Goal: Navigation & Orientation: Find specific page/section

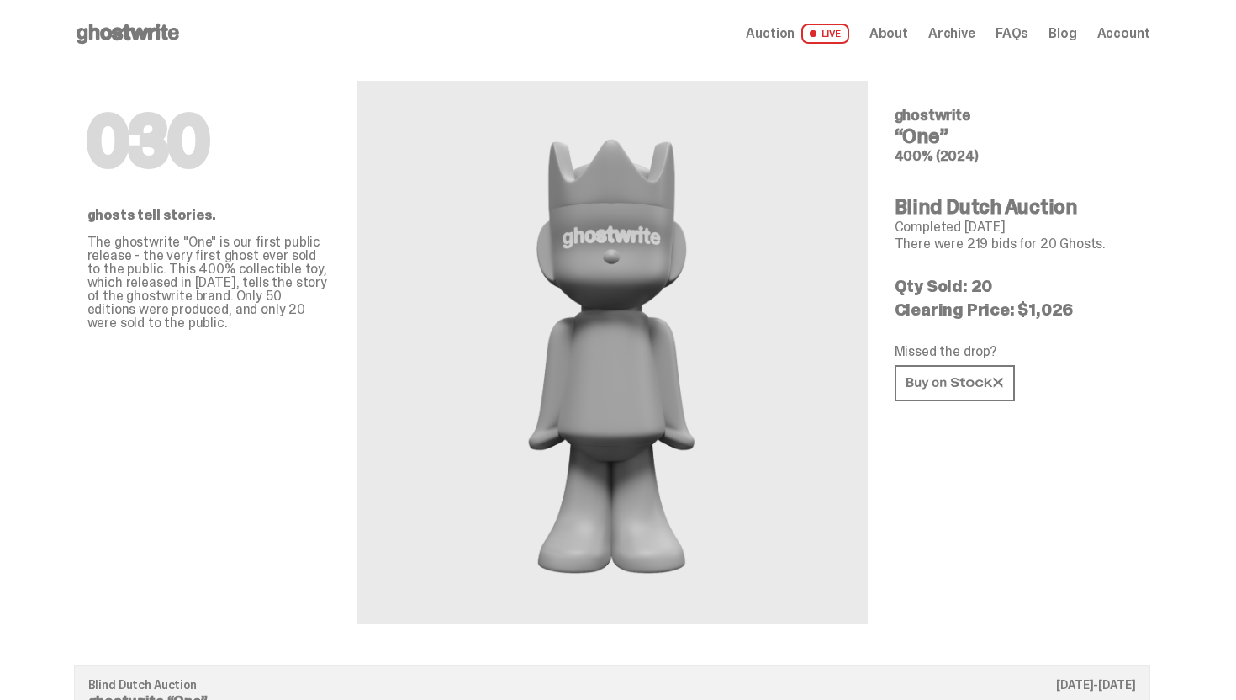
click at [806, 43] on link "Auction LIVE" at bounding box center [797, 34] width 103 height 20
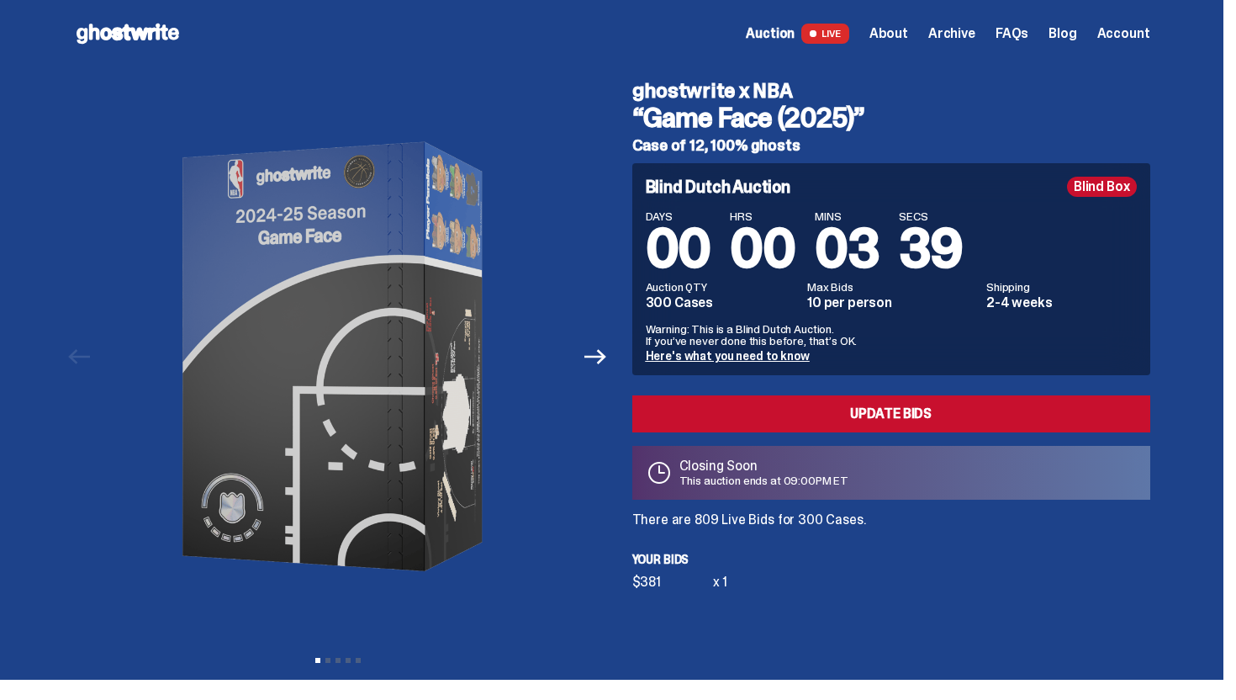
click at [140, 46] on icon at bounding box center [128, 33] width 108 height 27
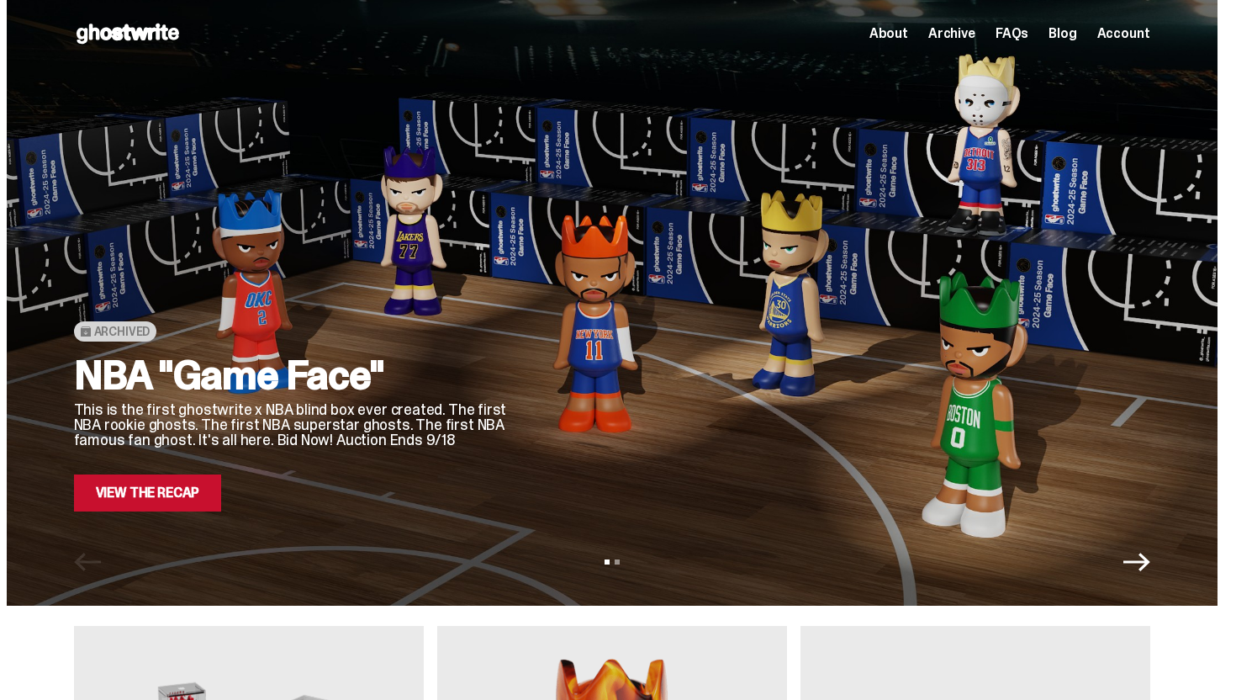
click at [215, 493] on link "View the Recap" at bounding box center [148, 492] width 148 height 37
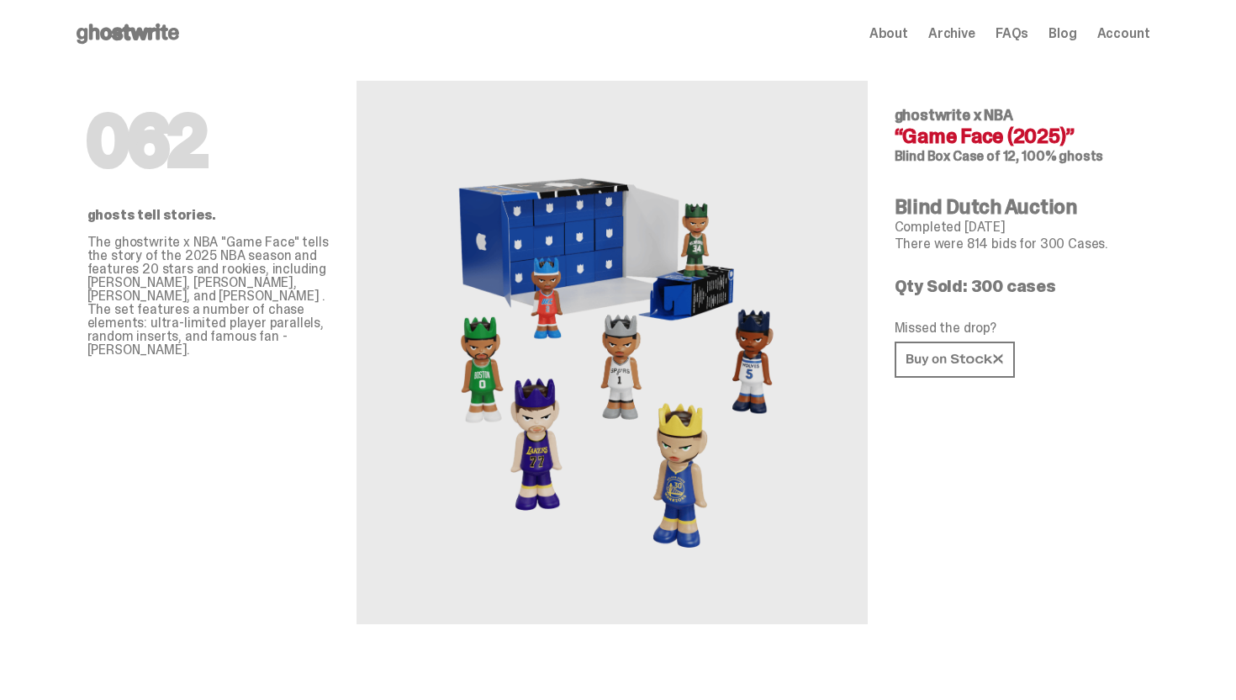
click at [128, 44] on icon at bounding box center [128, 33] width 108 height 27
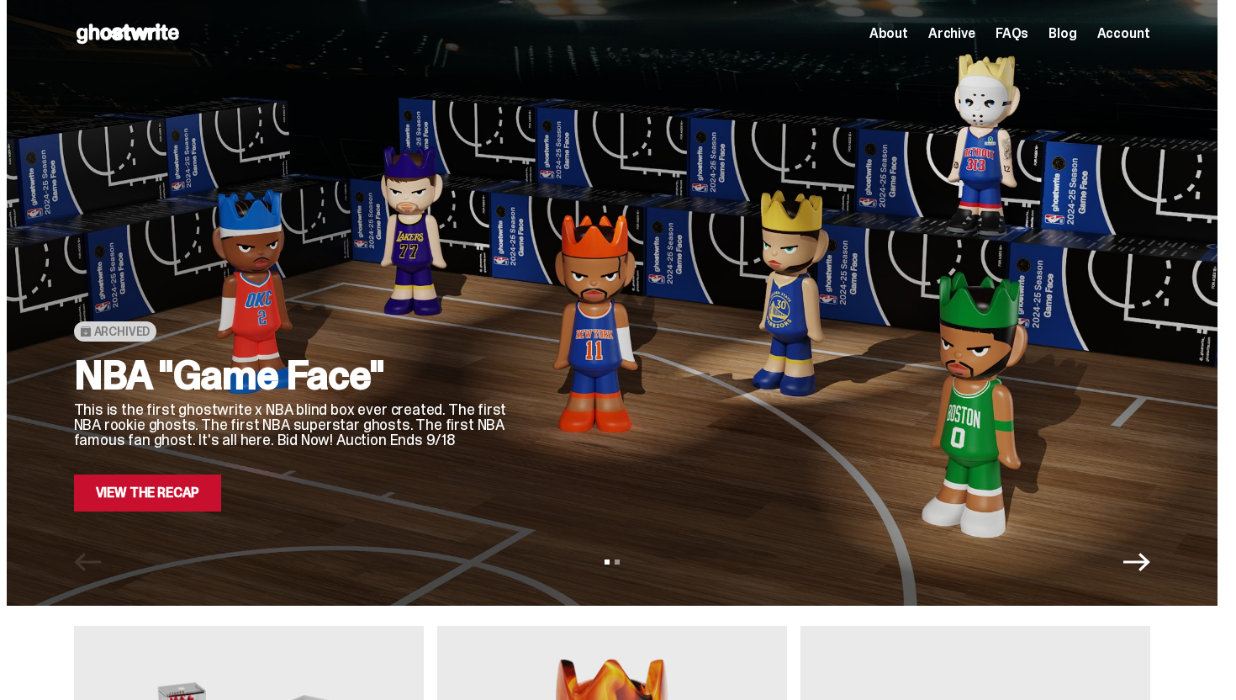
click at [169, 482] on link "View the Recap" at bounding box center [148, 492] width 148 height 37
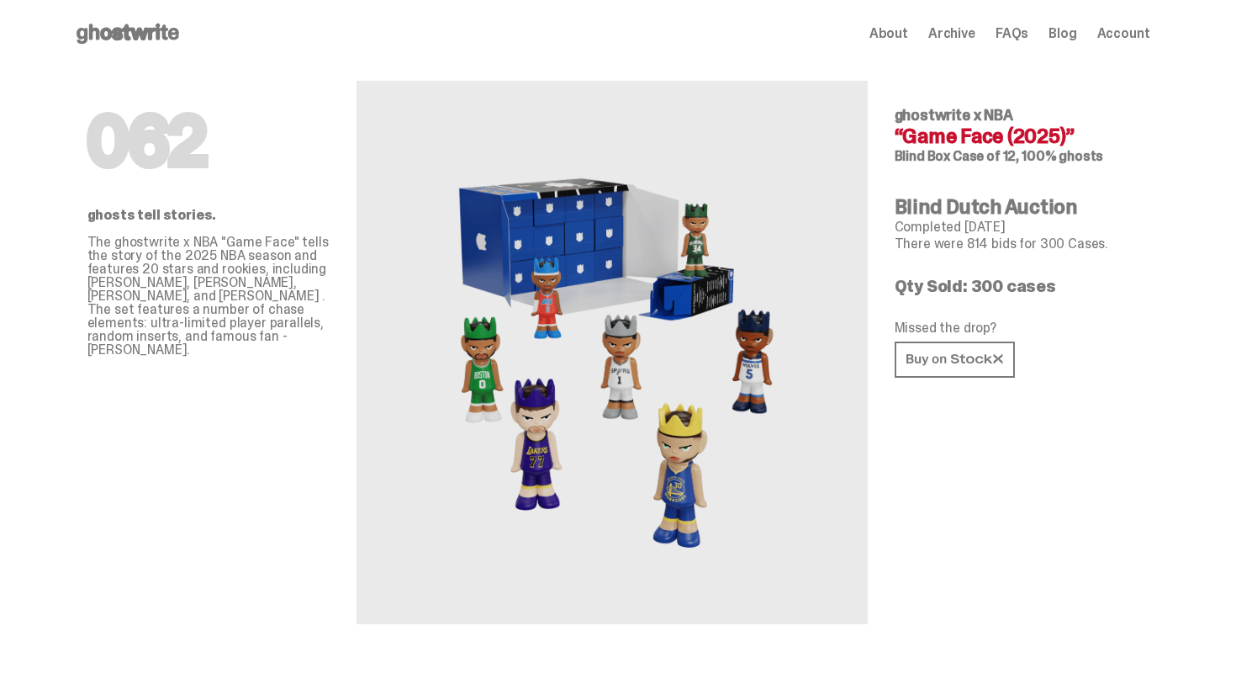
click at [166, 31] on icon at bounding box center [128, 33] width 108 height 27
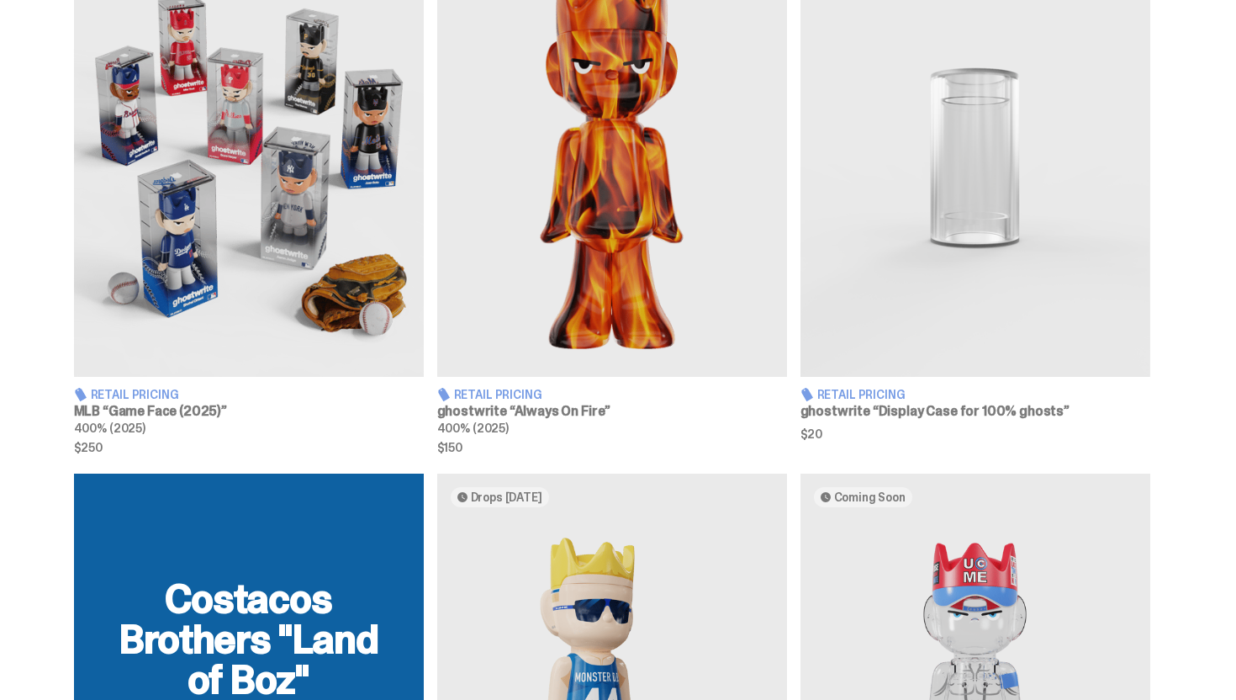
scroll to position [669, 0]
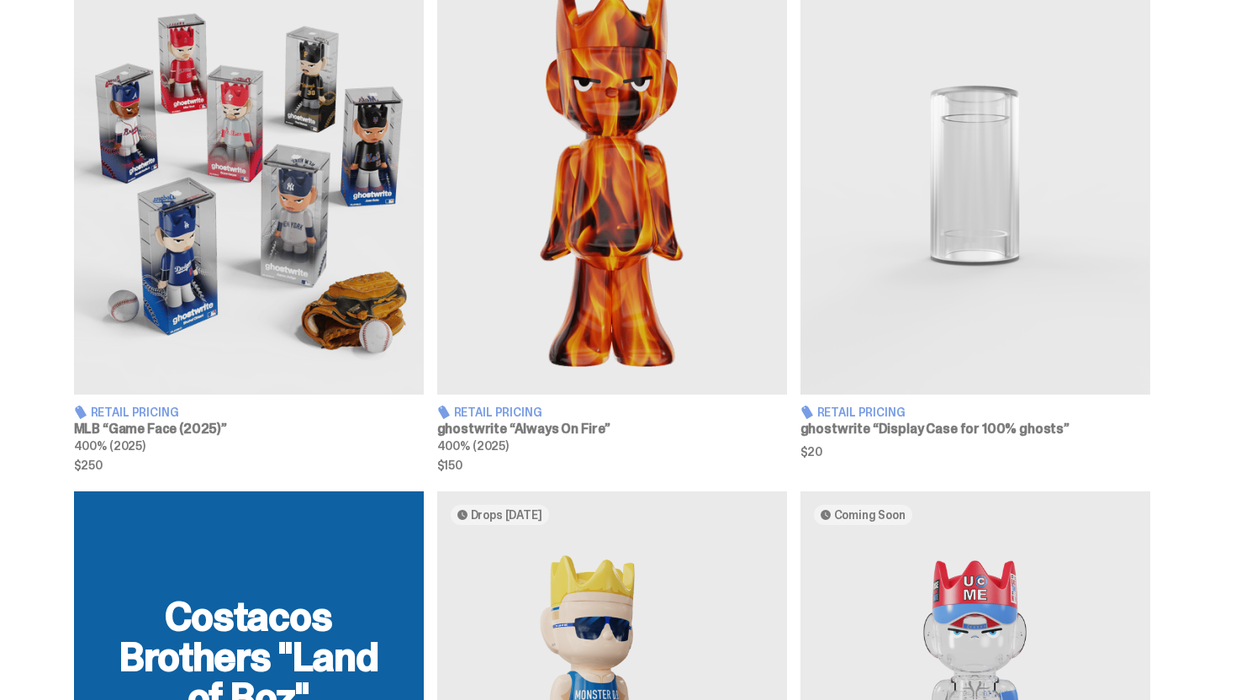
click at [331, 225] on img at bounding box center [249, 175] width 350 height 437
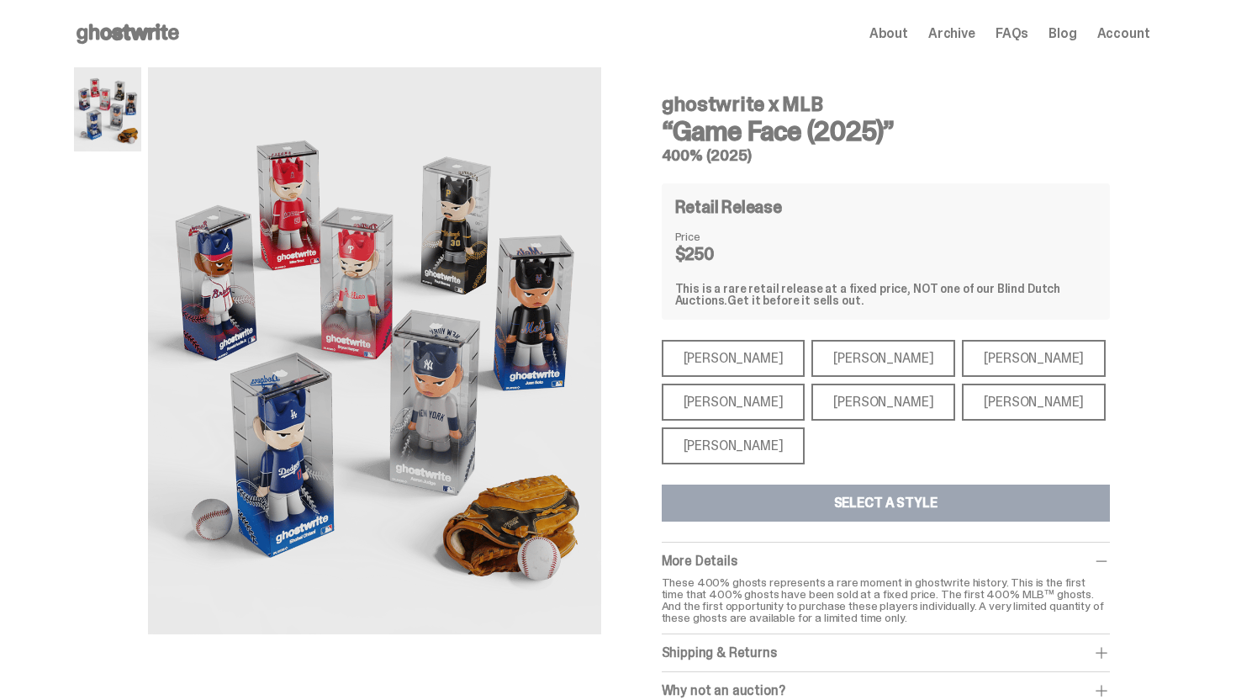
click at [834, 390] on div "Bryce Harper" at bounding box center [884, 402] width 144 height 37
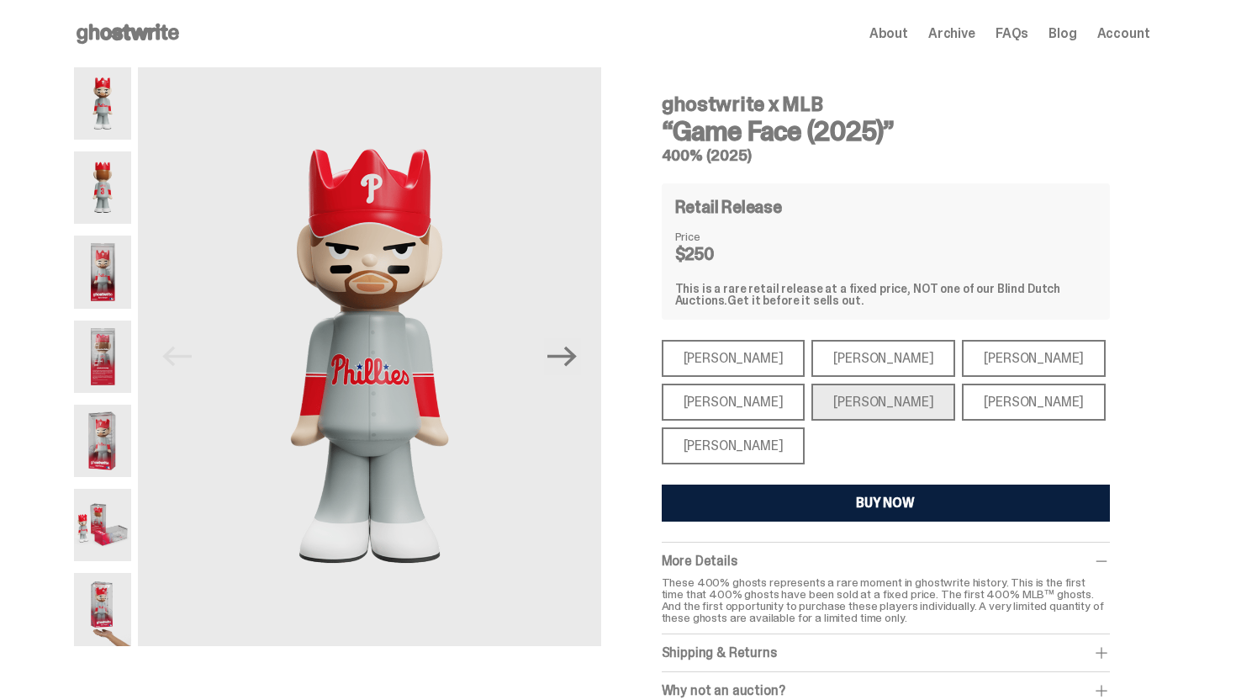
click at [834, 358] on div "Paul Skenes" at bounding box center [884, 358] width 144 height 37
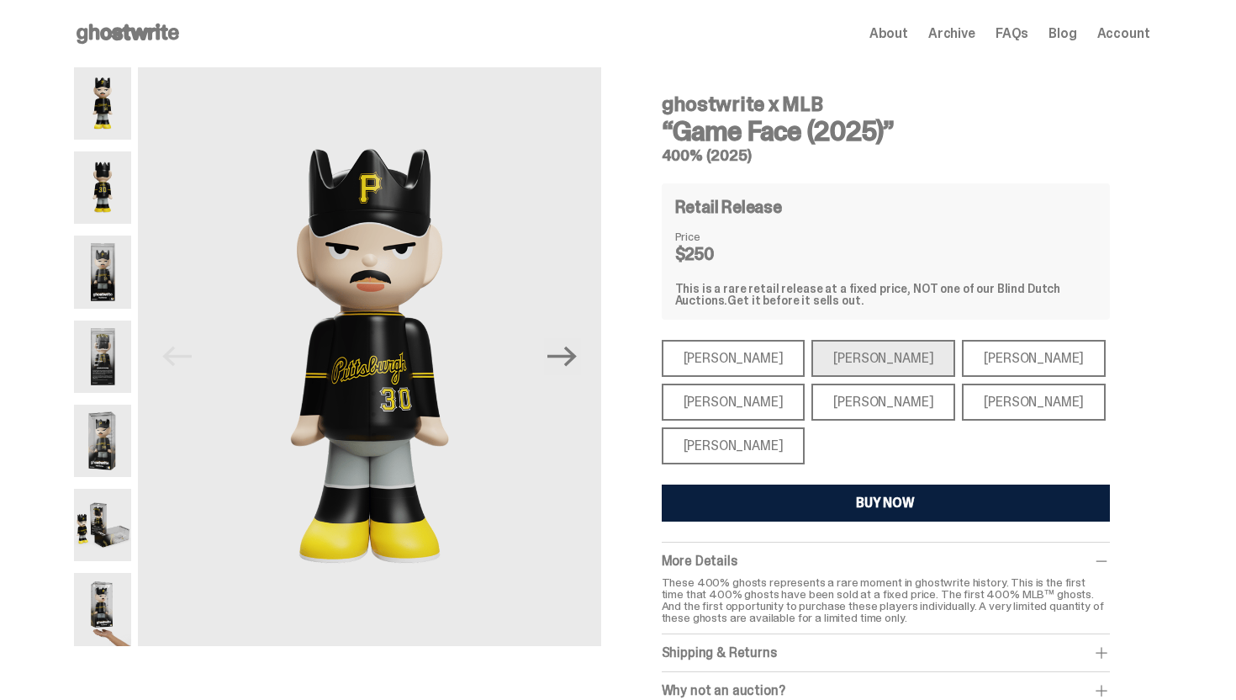
click at [731, 346] on div "Mike Trout" at bounding box center [734, 358] width 144 height 37
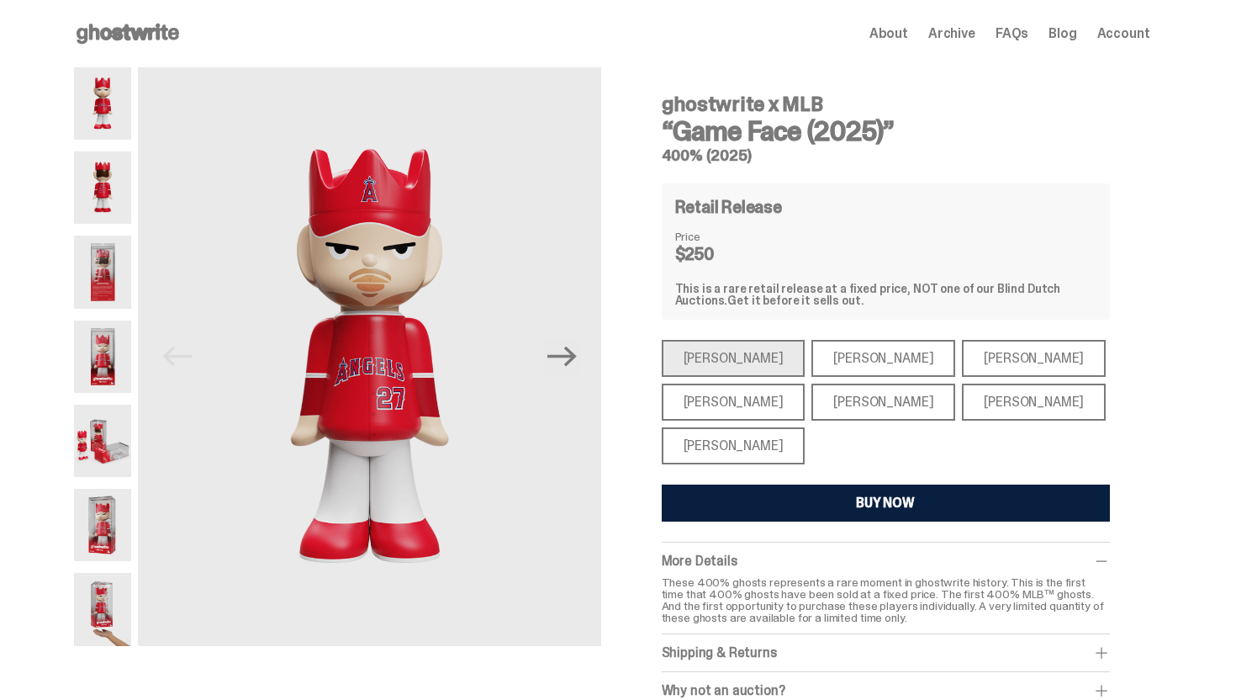
click at [966, 349] on div "Ronald Acuña Jr." at bounding box center [1034, 358] width 144 height 37
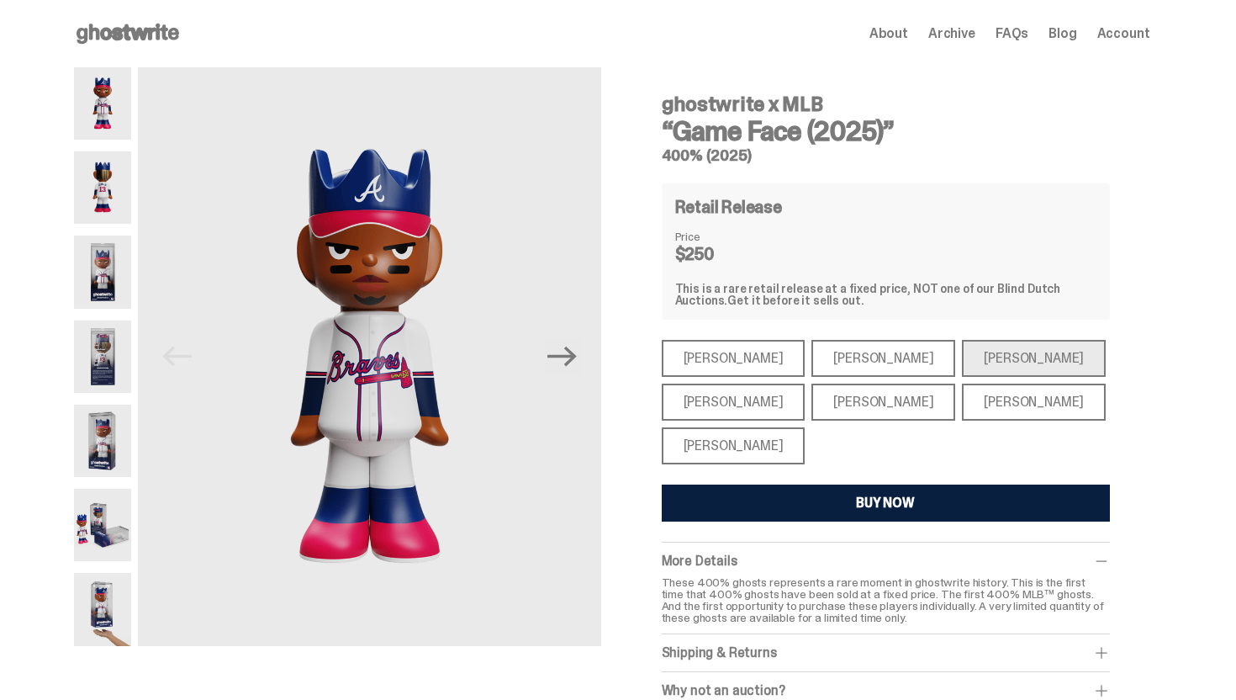
click at [957, 423] on div "Mike Trout Mike Trout Paul Skenes Paul Skenes Ronald Acuña Jr. Ronald Acuña Jr.…" at bounding box center [886, 402] width 448 height 124
click at [963, 399] on div "Juan Soto" at bounding box center [1034, 402] width 144 height 37
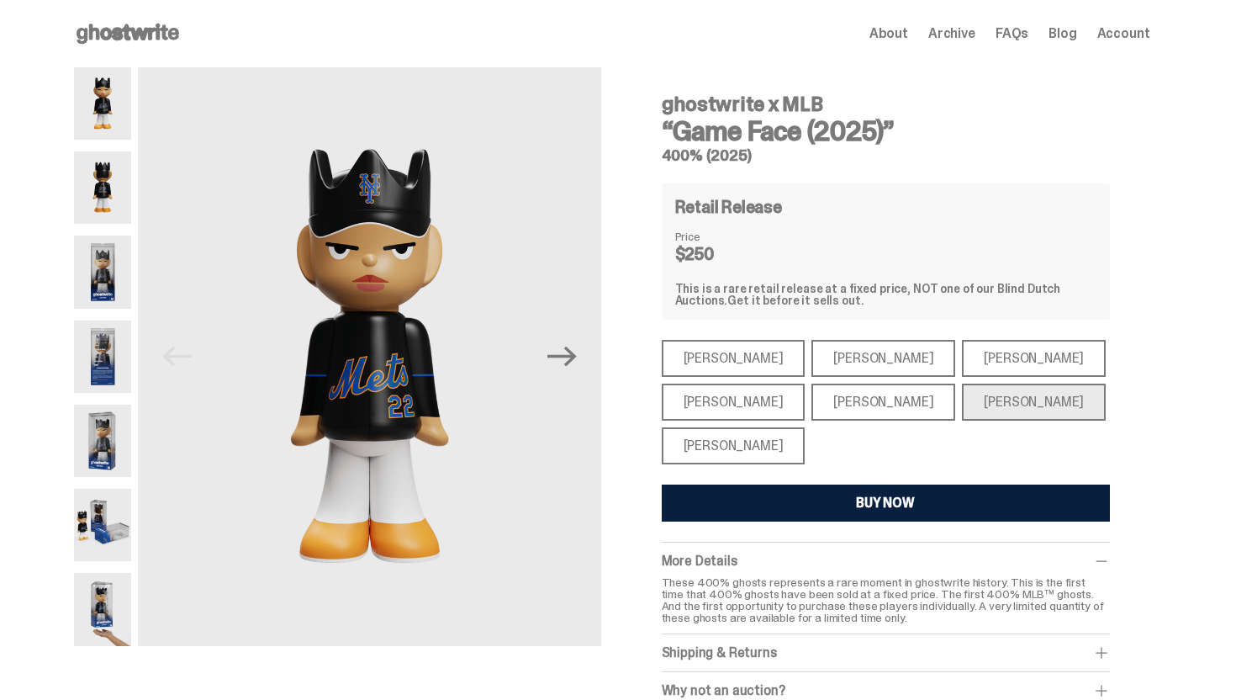
click at [155, 48] on div "Open main menu Home About Archive FAQs Blog Account About Archive FAQs Blog Acc…" at bounding box center [612, 33] width 1077 height 67
click at [159, 38] on icon at bounding box center [128, 33] width 108 height 27
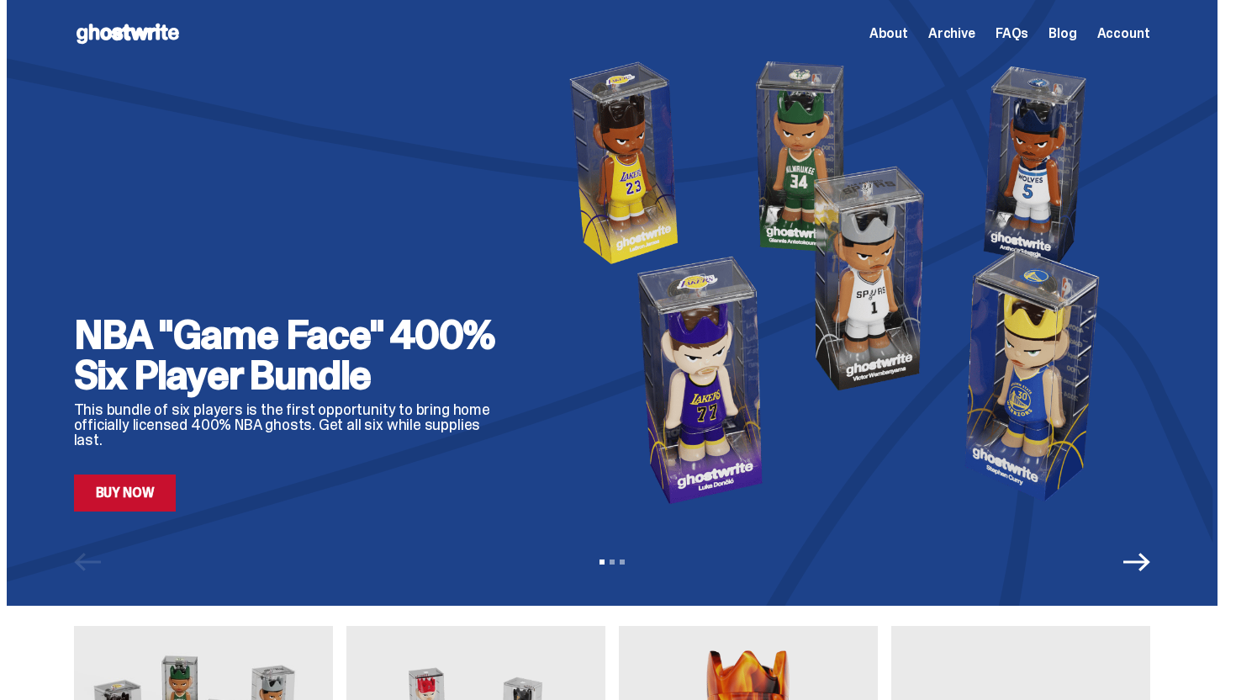
click at [149, 515] on div "NBA "Game Face" 400% Six Player Bundle This bundle of six players is the first …" at bounding box center [612, 303] width 1211 height 606
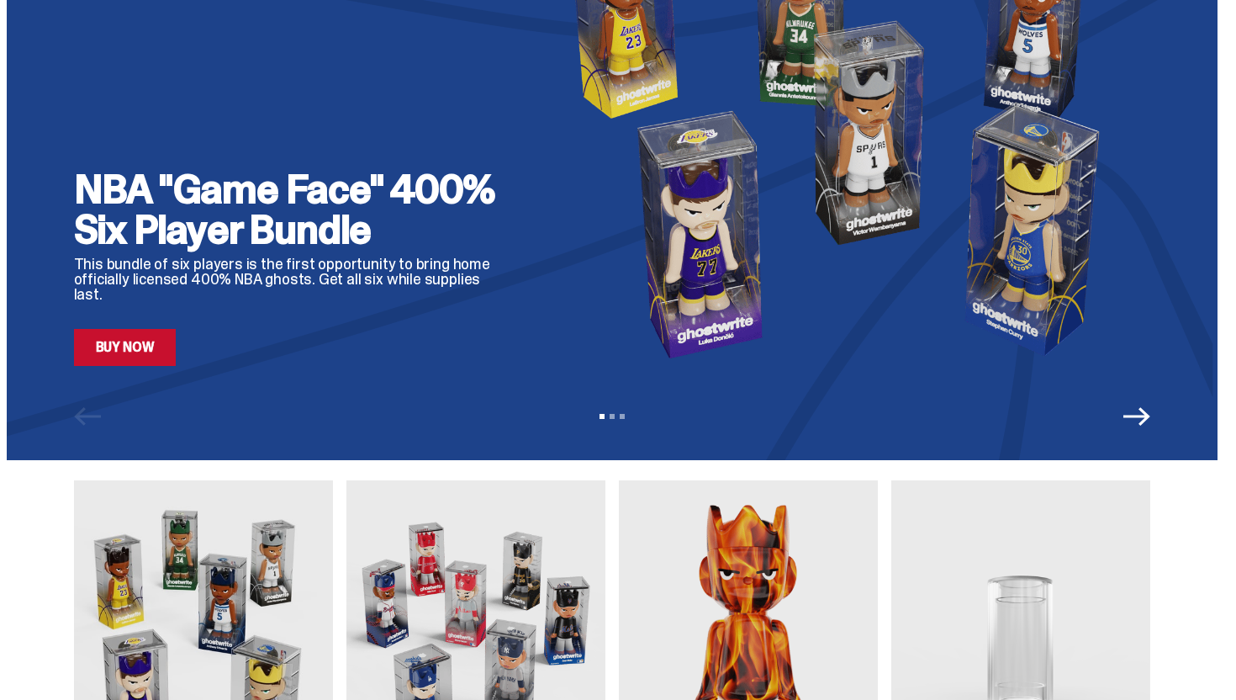
scroll to position [135, 0]
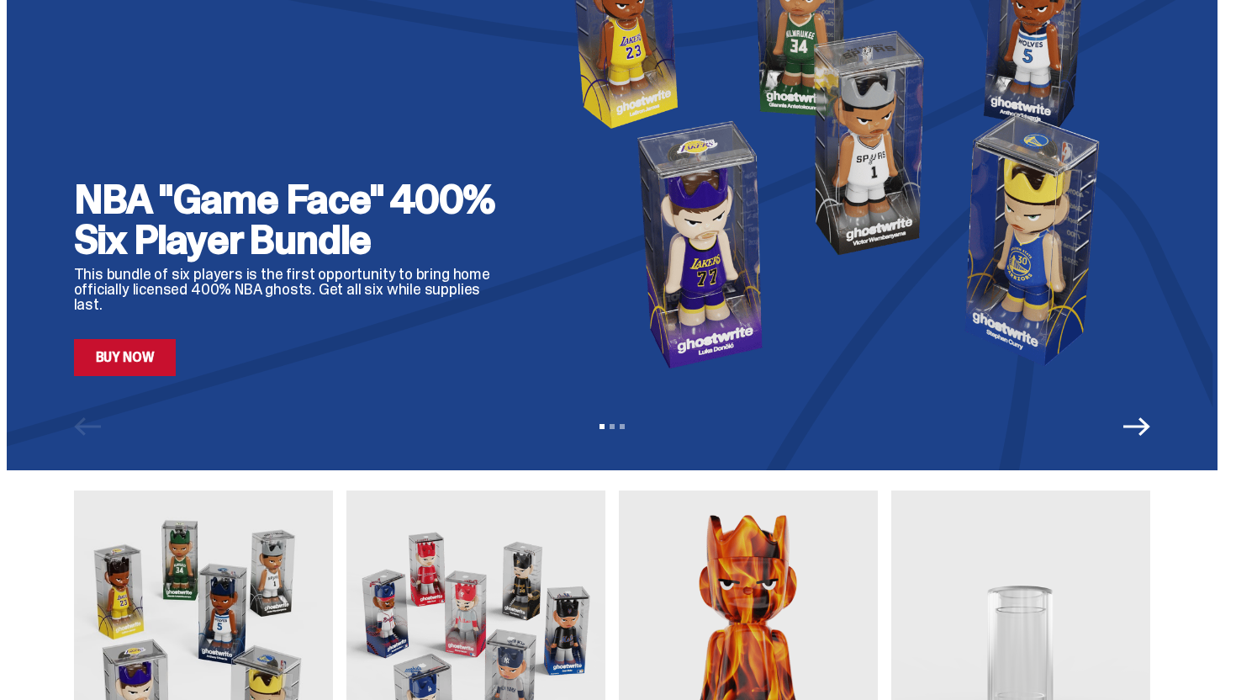
click at [197, 653] on img at bounding box center [203, 652] width 259 height 324
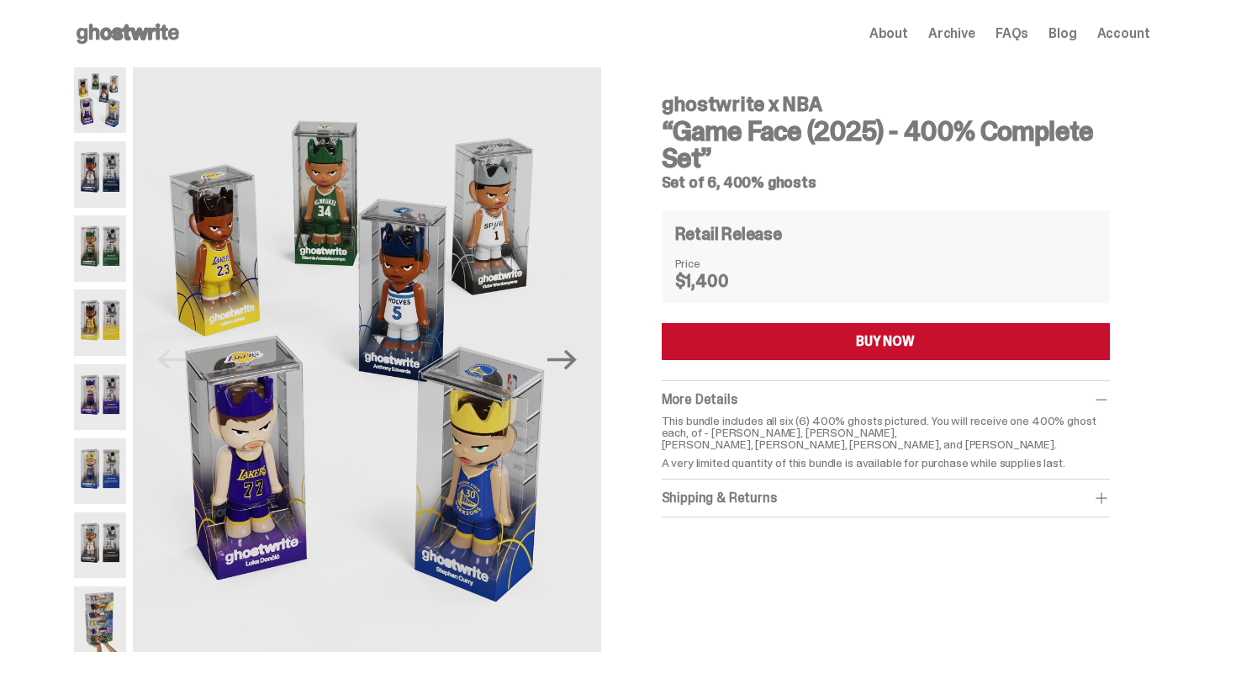
click at [86, 277] on img at bounding box center [100, 248] width 53 height 66
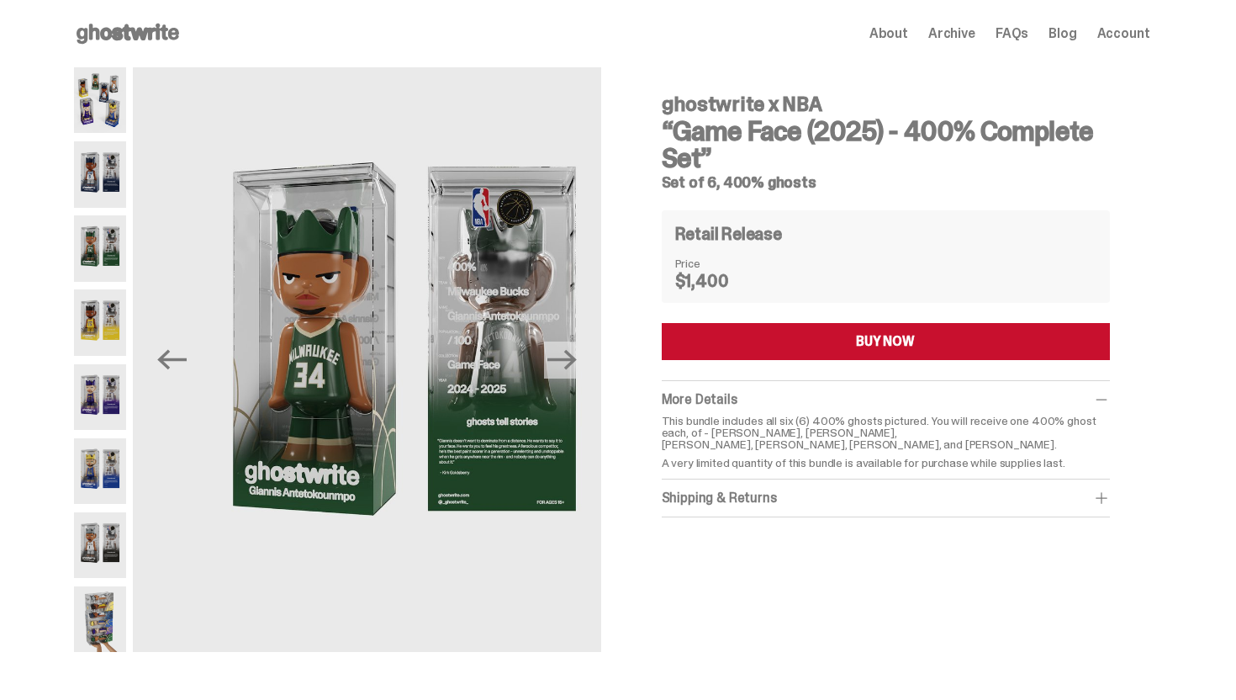
click at [97, 341] on img at bounding box center [100, 322] width 53 height 66
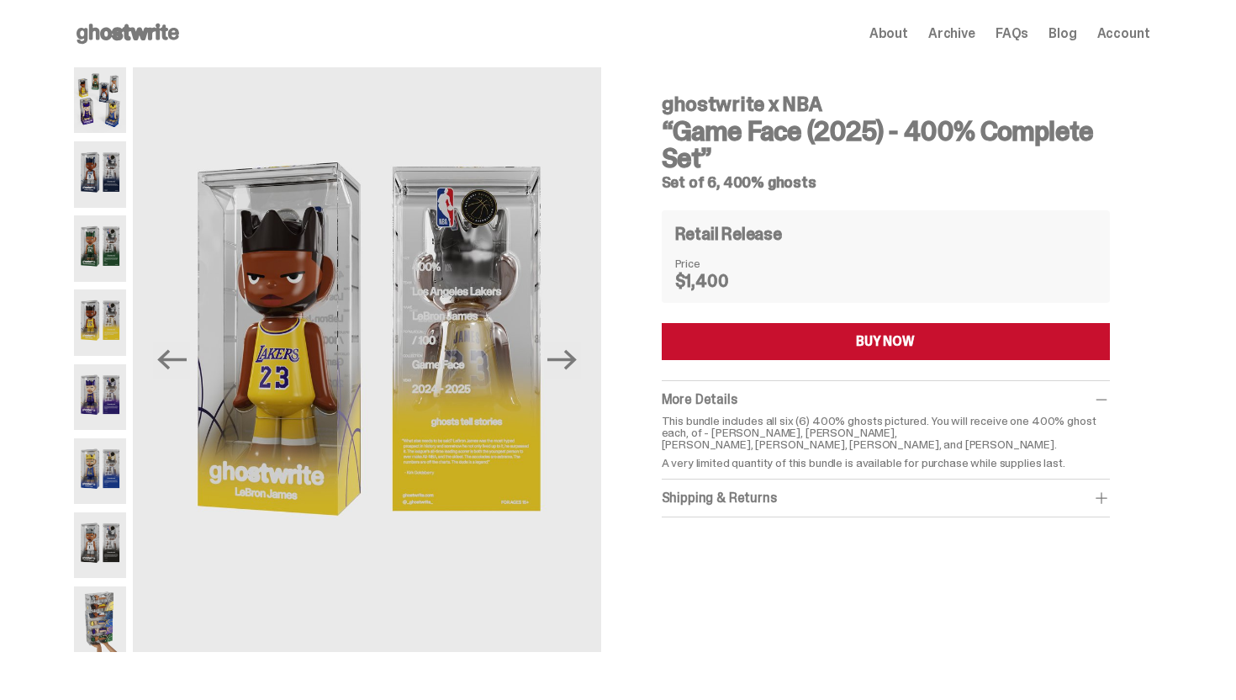
click at [950, 40] on span "Archive" at bounding box center [952, 33] width 47 height 13
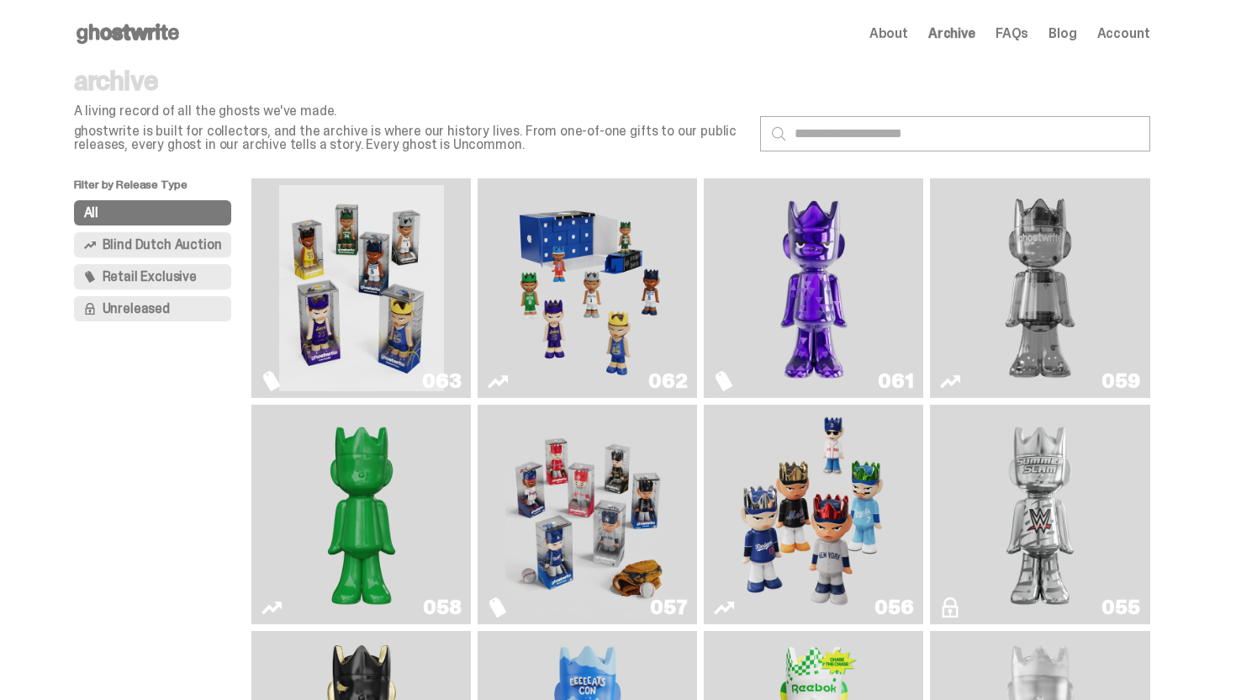
click at [577, 290] on img "Game Face (2025)" at bounding box center [587, 288] width 165 height 206
click at [307, 289] on img "Game Face (2025)" at bounding box center [361, 288] width 165 height 206
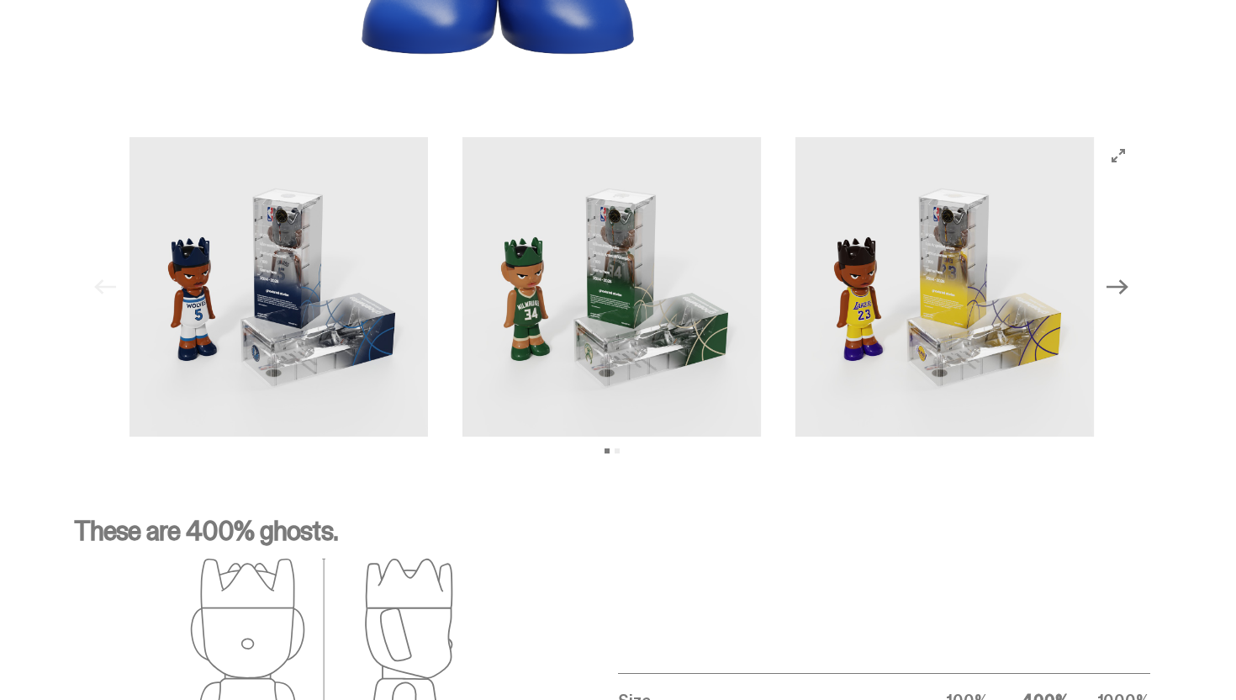
scroll to position [1921, 0]
click at [1122, 291] on icon "Next" at bounding box center [1118, 288] width 22 height 22
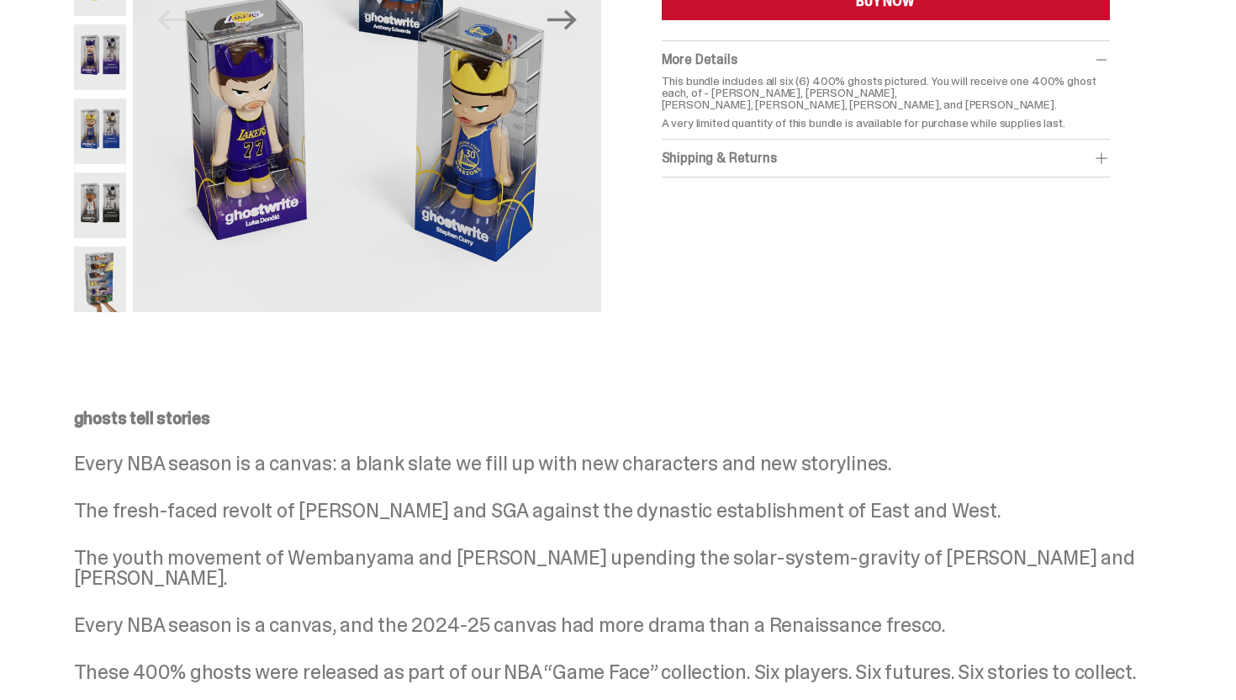
scroll to position [0, 0]
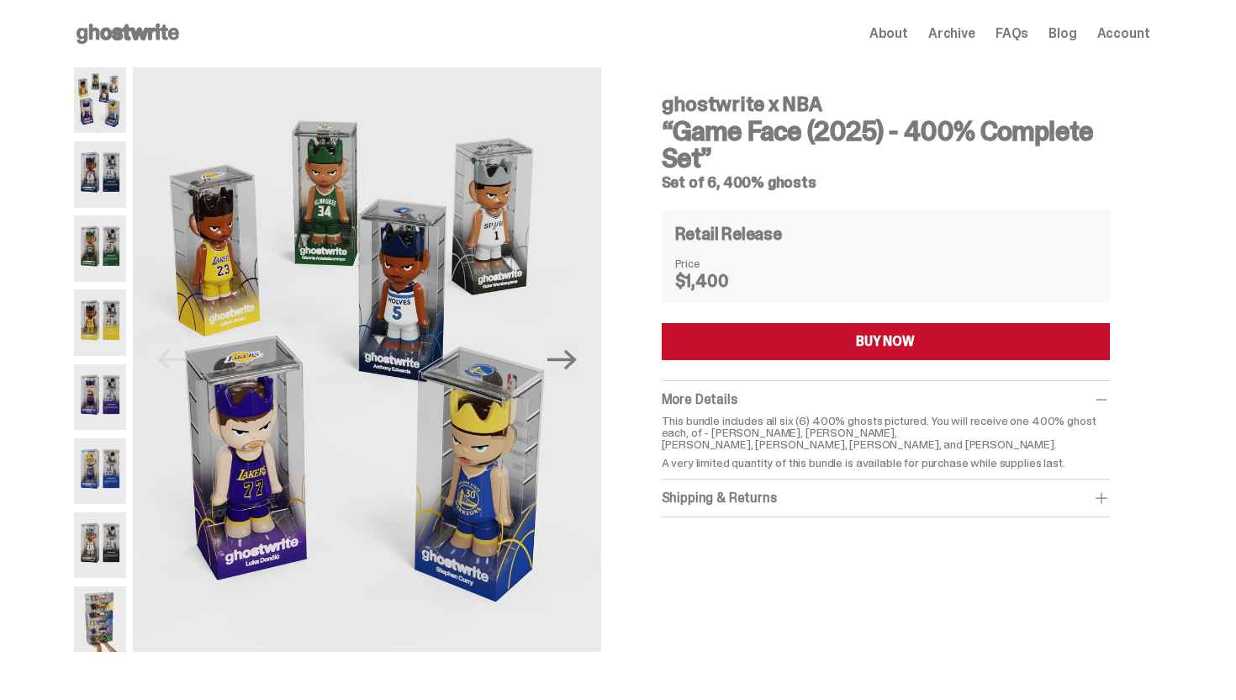
click at [172, 27] on icon at bounding box center [128, 33] width 108 height 27
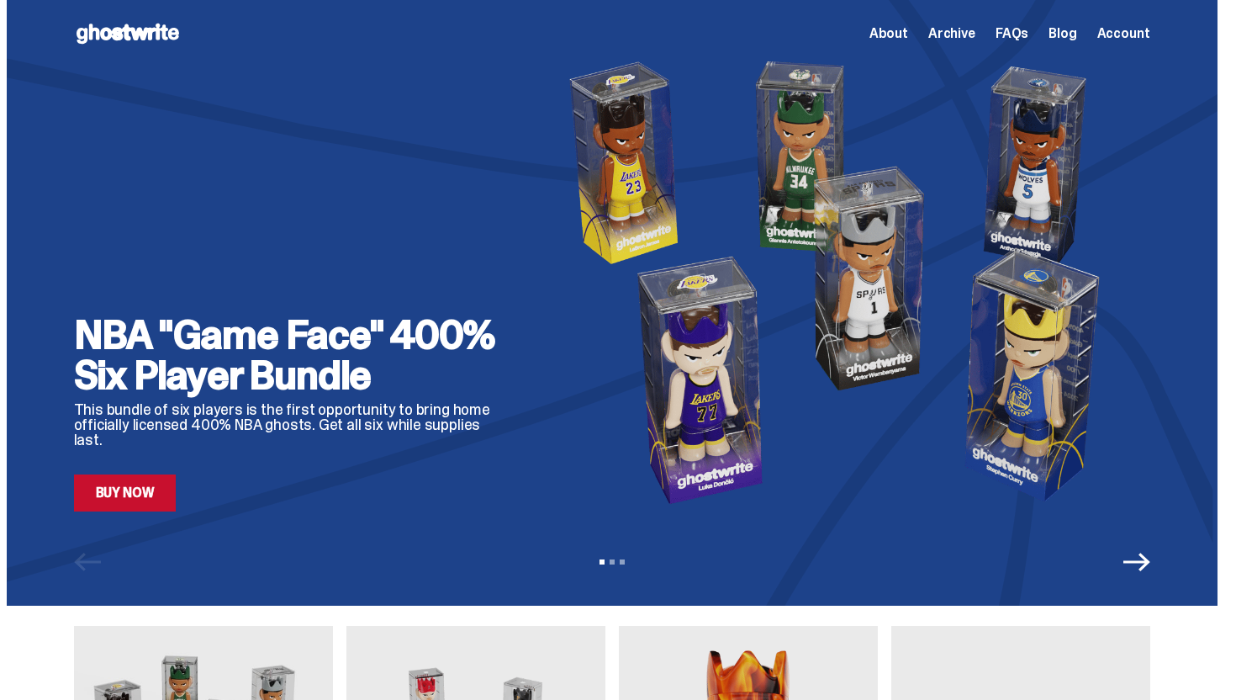
click at [961, 40] on span "Archive" at bounding box center [952, 33] width 47 height 13
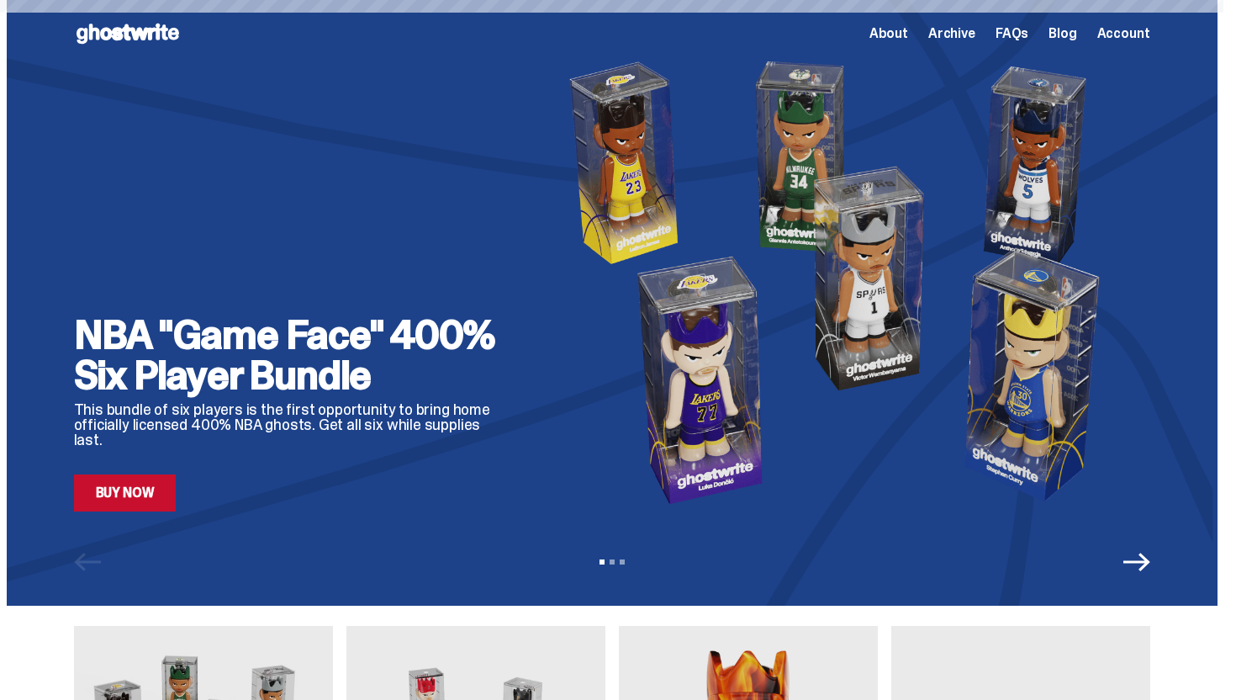
click at [960, 32] on span "Archive" at bounding box center [952, 33] width 47 height 13
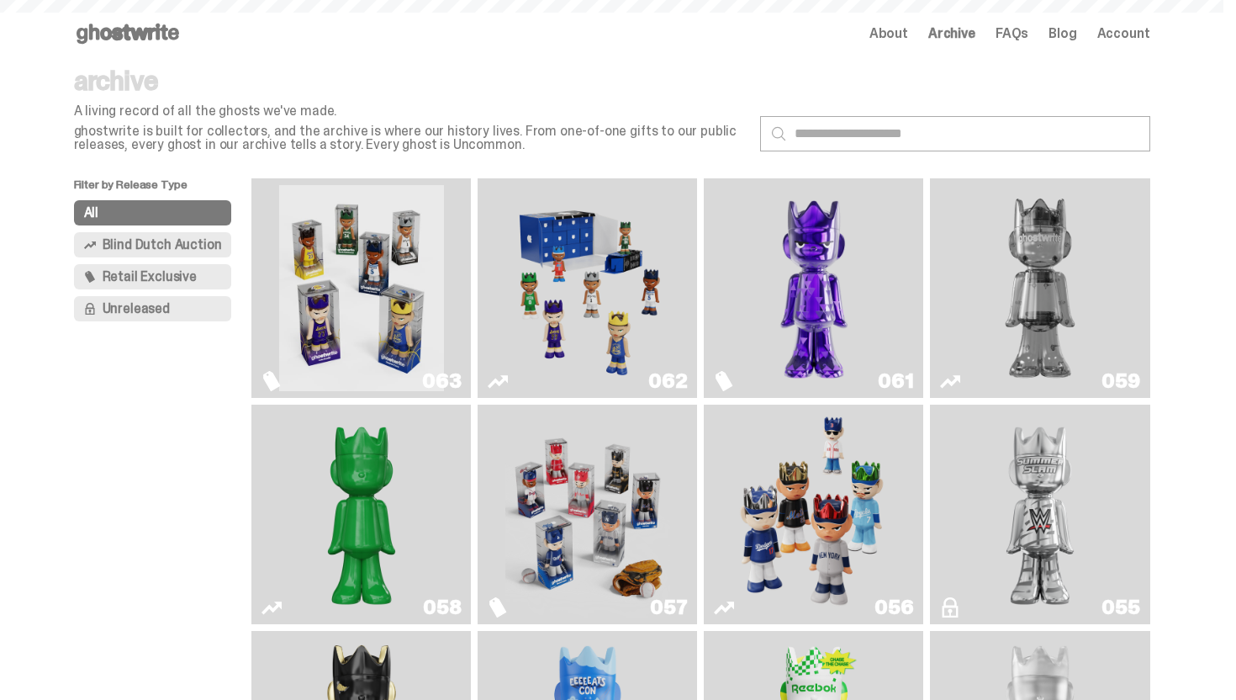
click at [514, 331] on img "Game Face (2025)" at bounding box center [587, 288] width 165 height 206
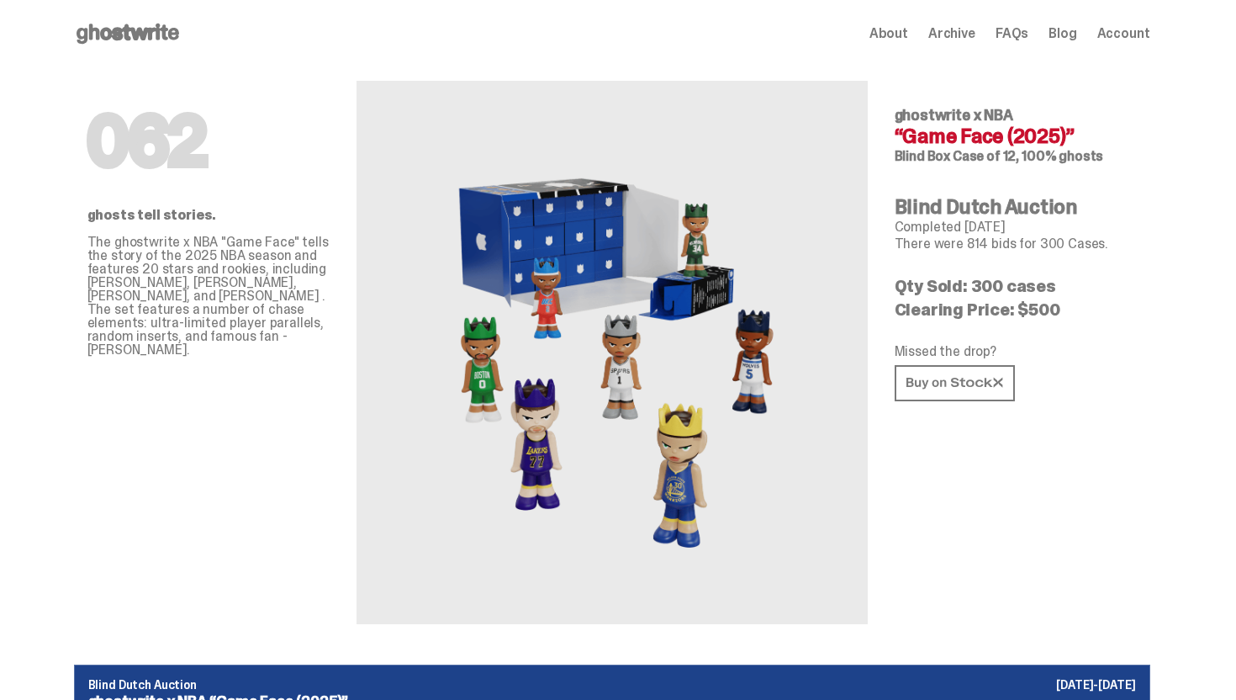
click at [157, 27] on icon at bounding box center [128, 33] width 108 height 27
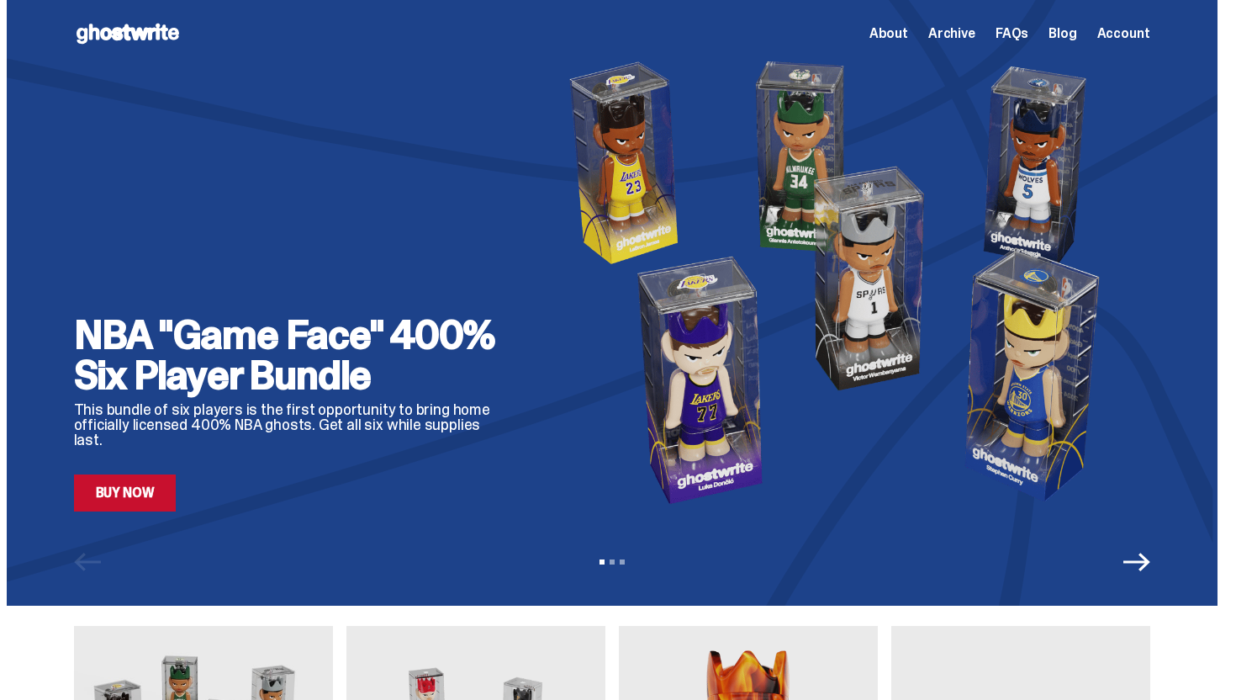
click at [163, 40] on icon at bounding box center [128, 33] width 108 height 27
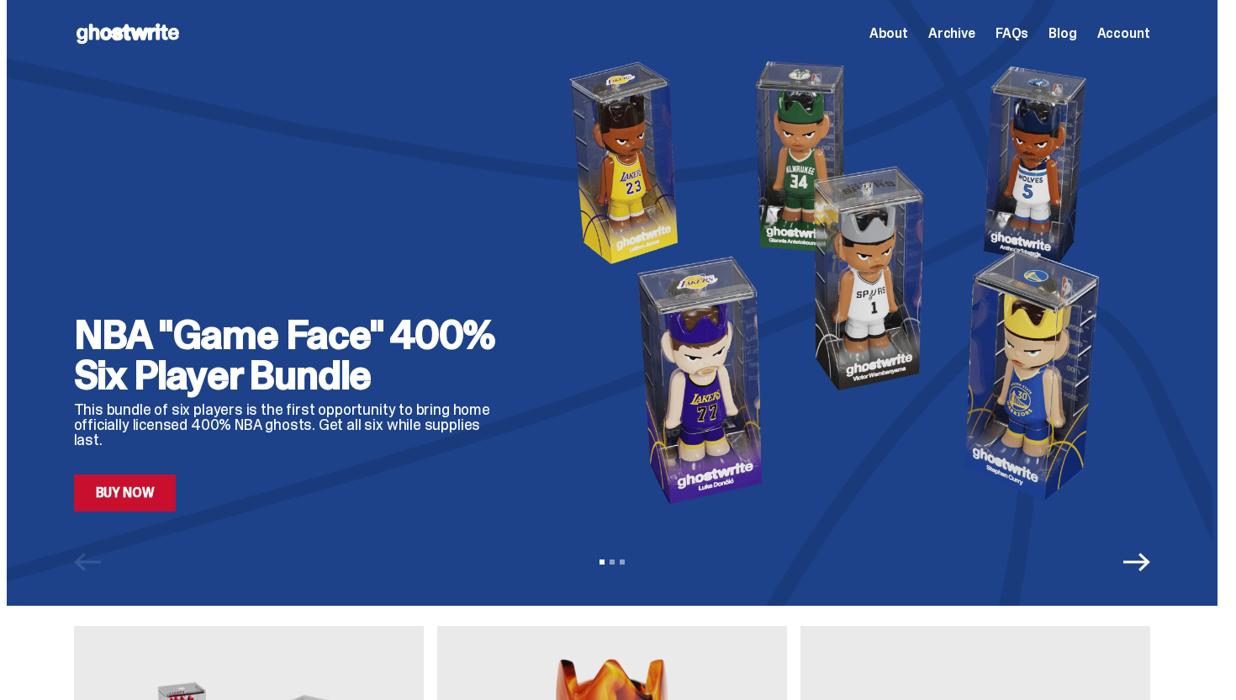
click at [950, 30] on span "Archive" at bounding box center [952, 33] width 47 height 13
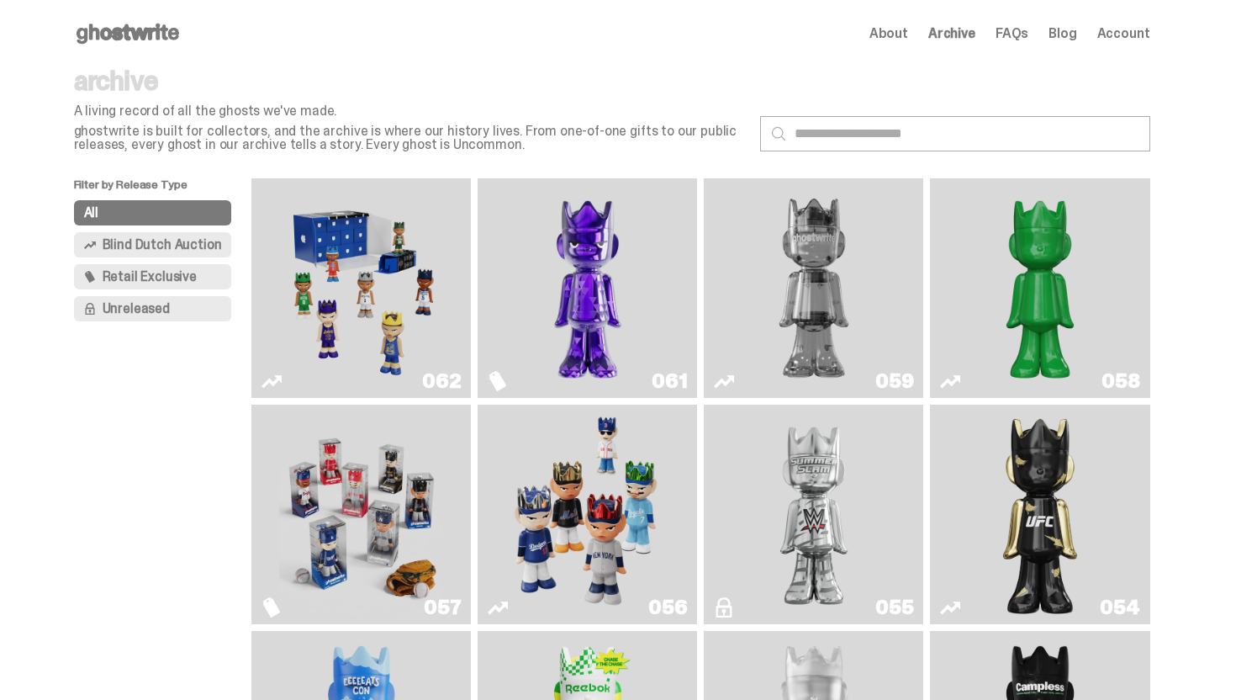
click at [365, 302] on img "Game Face (2025)" at bounding box center [361, 288] width 165 height 206
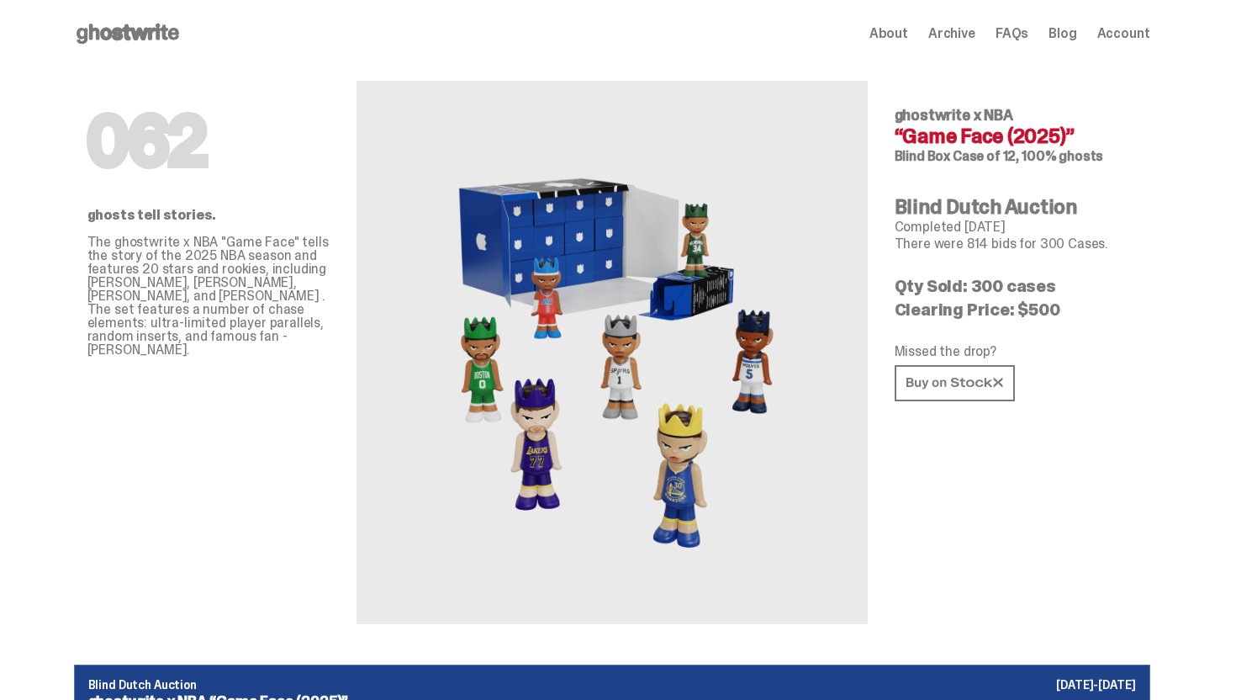
click at [111, 28] on use at bounding box center [128, 34] width 103 height 20
